Goal: Transaction & Acquisition: Download file/media

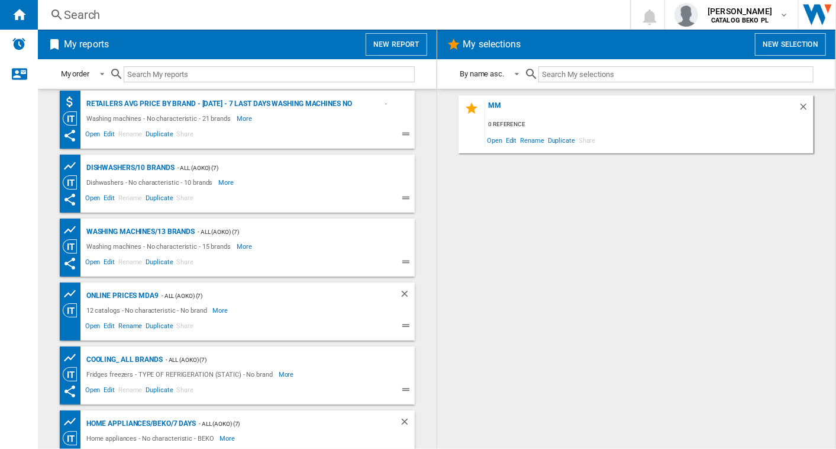
scroll to position [460, 0]
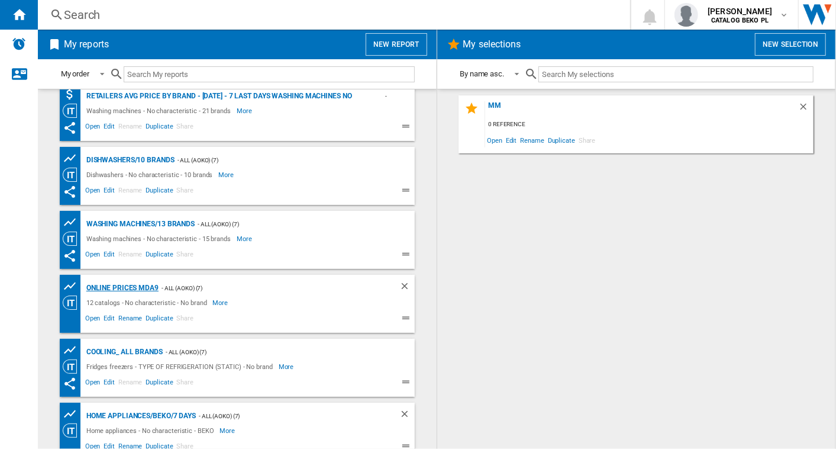
click at [135, 289] on div "Online prices MDA9" at bounding box center [120, 288] width 75 height 15
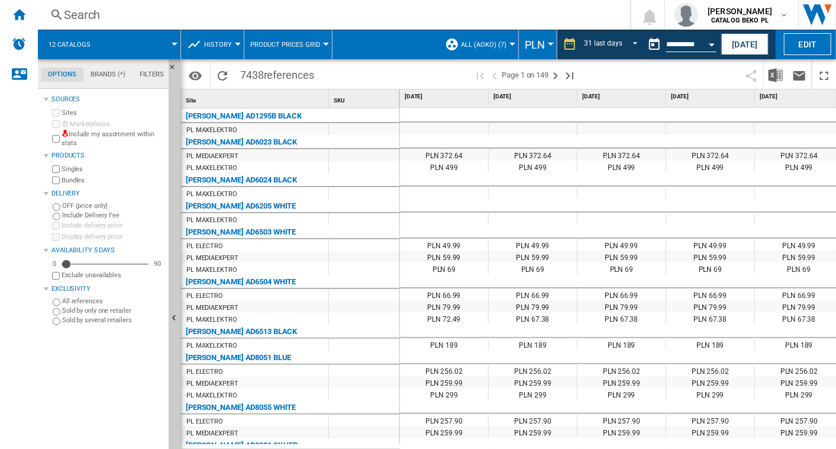
click at [131, 283] on div "Exclusivity" at bounding box center [104, 288] width 120 height 15
click at [131, 294] on div "Exclusivity" at bounding box center [104, 288] width 120 height 15
click at [130, 289] on div "Exclusivity" at bounding box center [107, 288] width 112 height 9
click at [728, 38] on button "[DATE]" at bounding box center [744, 44] width 47 height 22
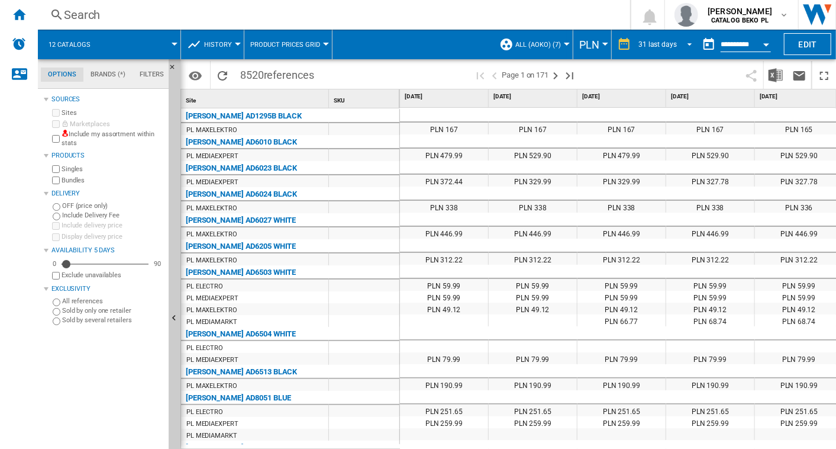
click at [681, 42] on span "REPORTS.WIZARD.STEPS.REPORT.STEPS.REPORT_OPTIONS.PERIOD: 31 last days" at bounding box center [686, 43] width 14 height 11
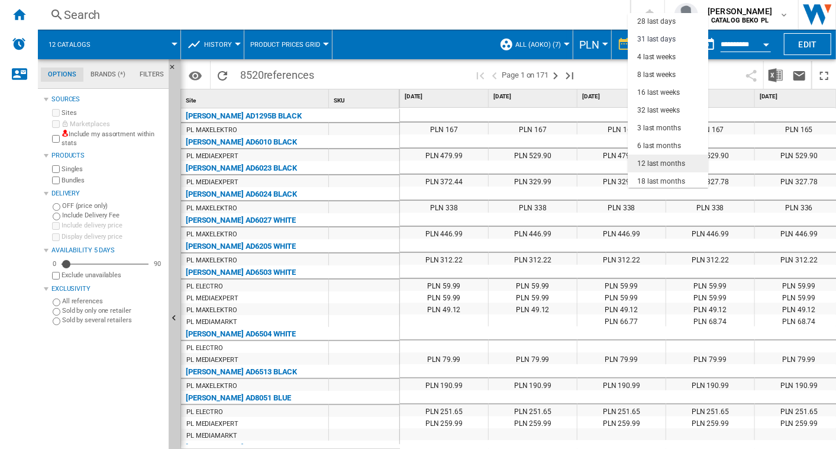
scroll to position [74, 0]
click at [662, 36] on div "31 last days" at bounding box center [656, 38] width 38 height 10
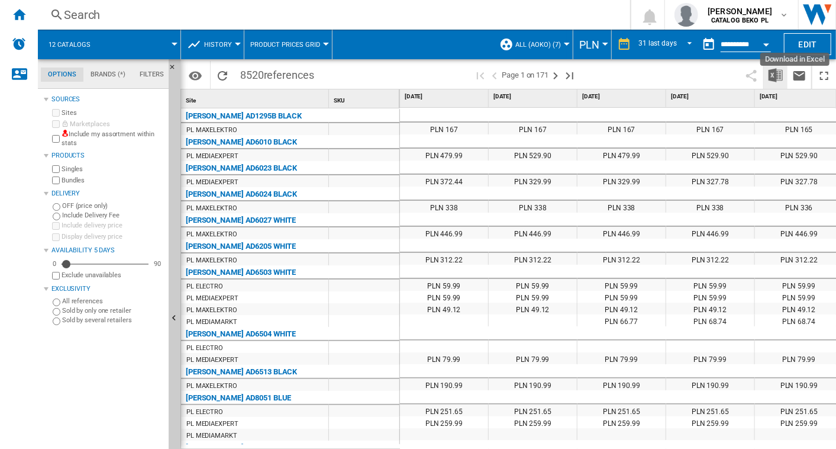
click at [778, 75] on img "Download in Excel" at bounding box center [776, 75] width 14 height 14
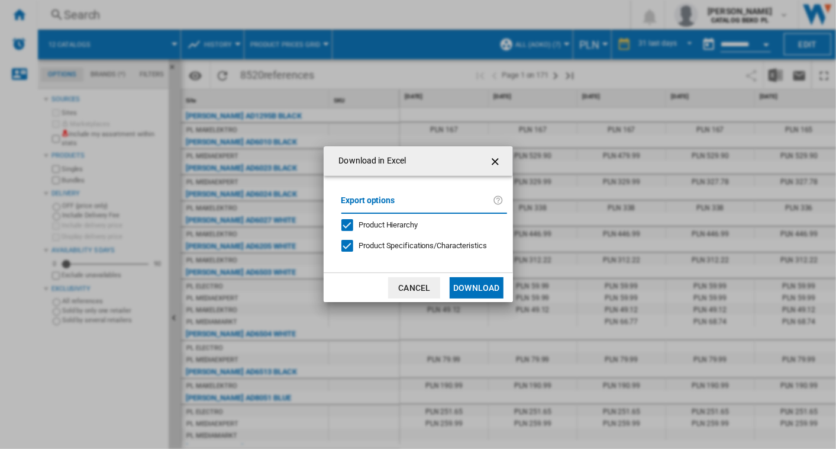
click at [491, 285] on button "Download" at bounding box center [476, 287] width 53 height 21
